Goal: Information Seeking & Learning: Learn about a topic

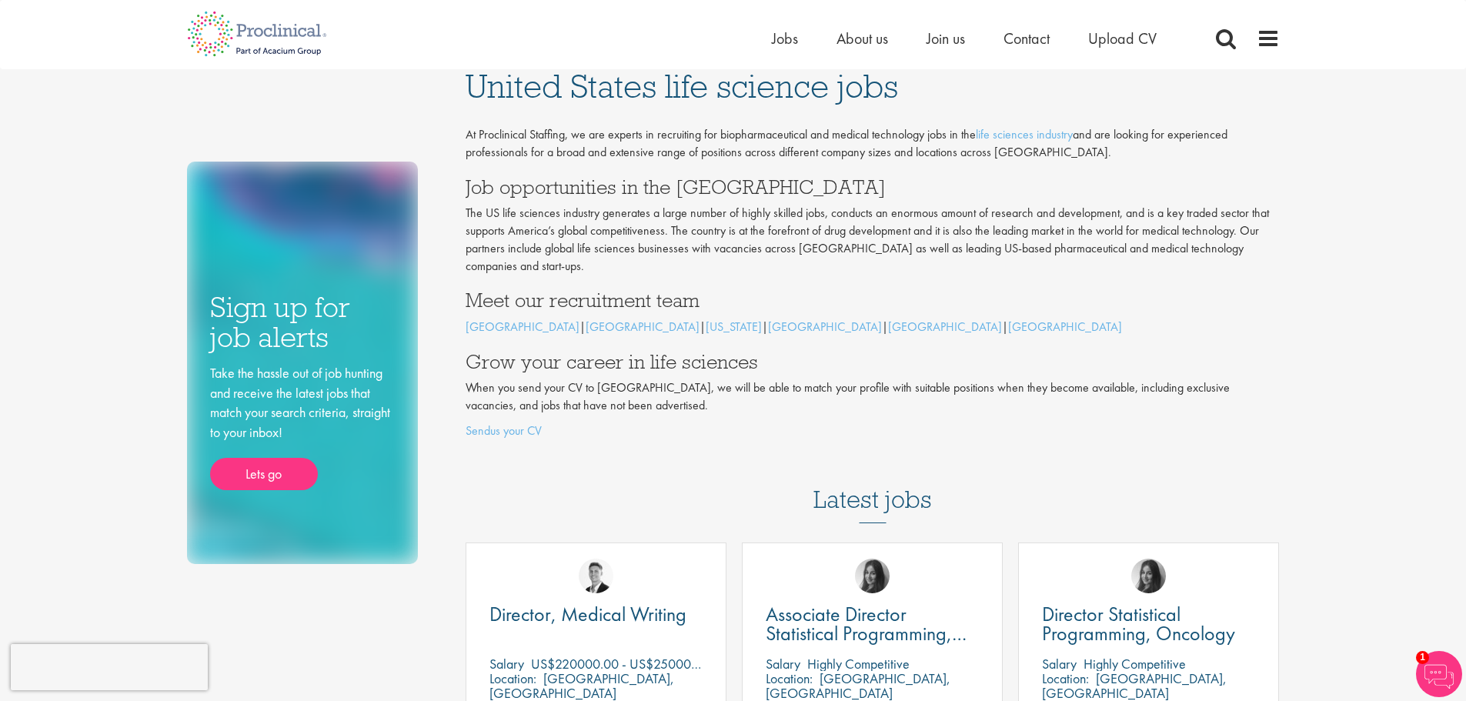
click at [631, 138] on p "At Proclinical Staffing, we are experts in recruiting for biopharmaceutical and…" at bounding box center [873, 143] width 814 height 35
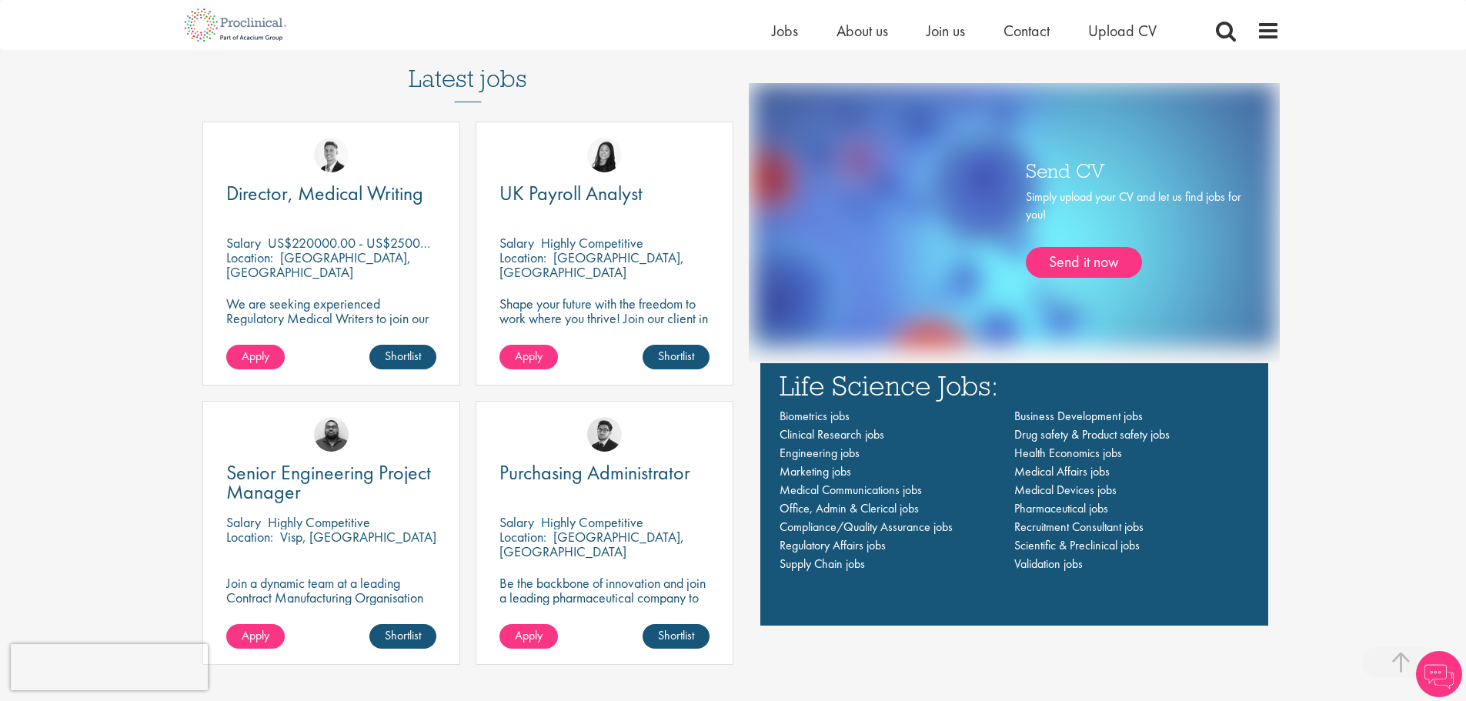
scroll to position [1077, 0]
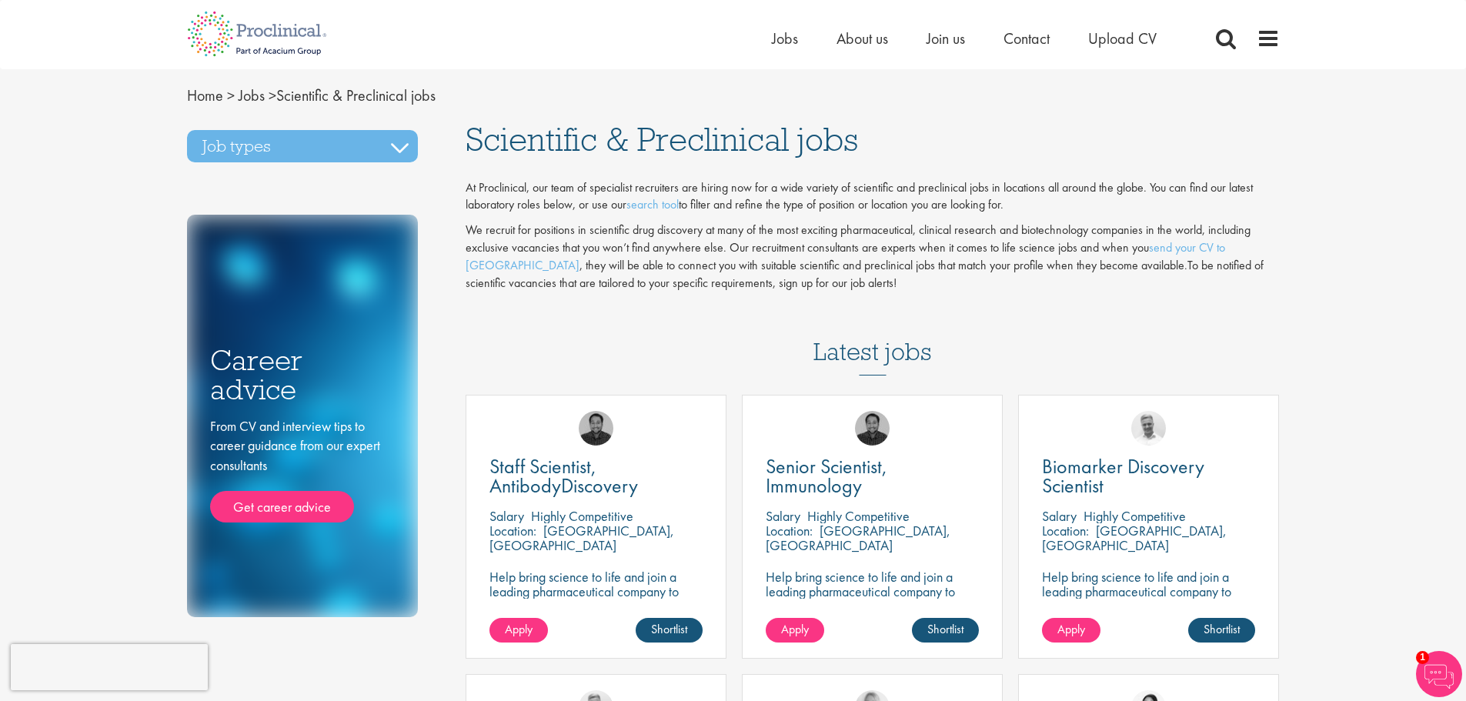
drag, startPoint x: 1357, startPoint y: 0, endPoint x: 959, endPoint y: 275, distance: 483.5
click at [959, 275] on p "We recruit for positions in scientific drug discovery at many of the most excit…" at bounding box center [873, 257] width 814 height 70
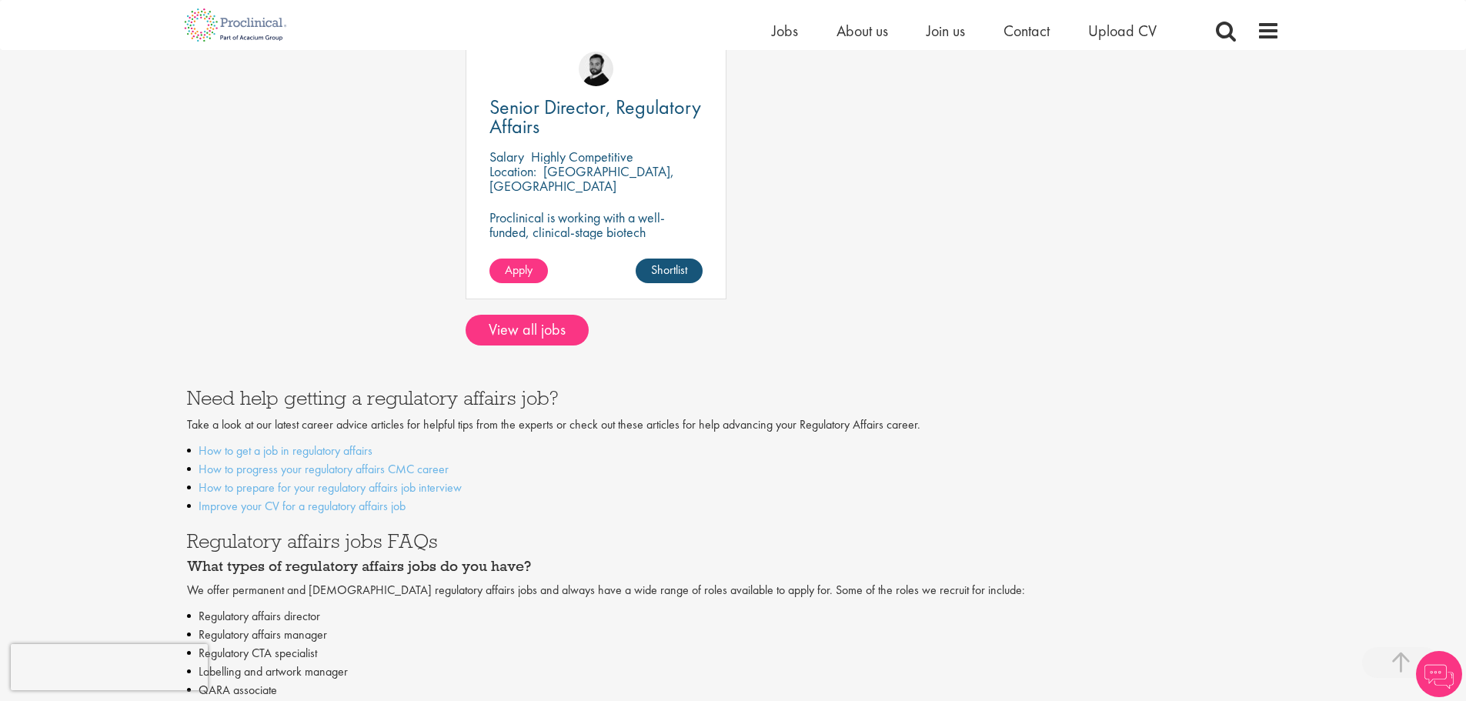
scroll to position [1308, 0]
